Goal: Information Seeking & Learning: Learn about a topic

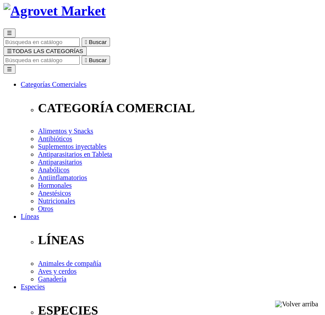
scroll to position [56, 0]
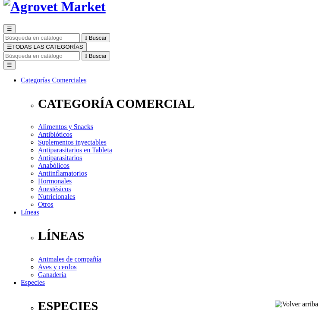
click at [67, 91] on div at bounding box center [73, 17] width 147 height 147
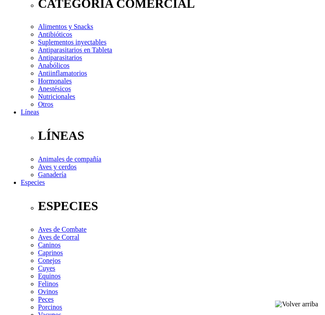
scroll to position [160, 0]
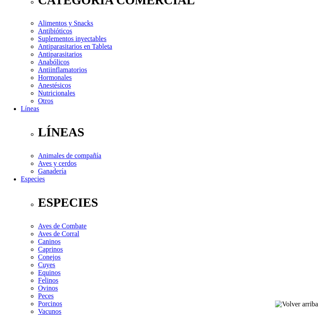
drag, startPoint x: 69, startPoint y: 200, endPoint x: 105, endPoint y: 195, distance: 36.5
